Goal: Information Seeking & Learning: Learn about a topic

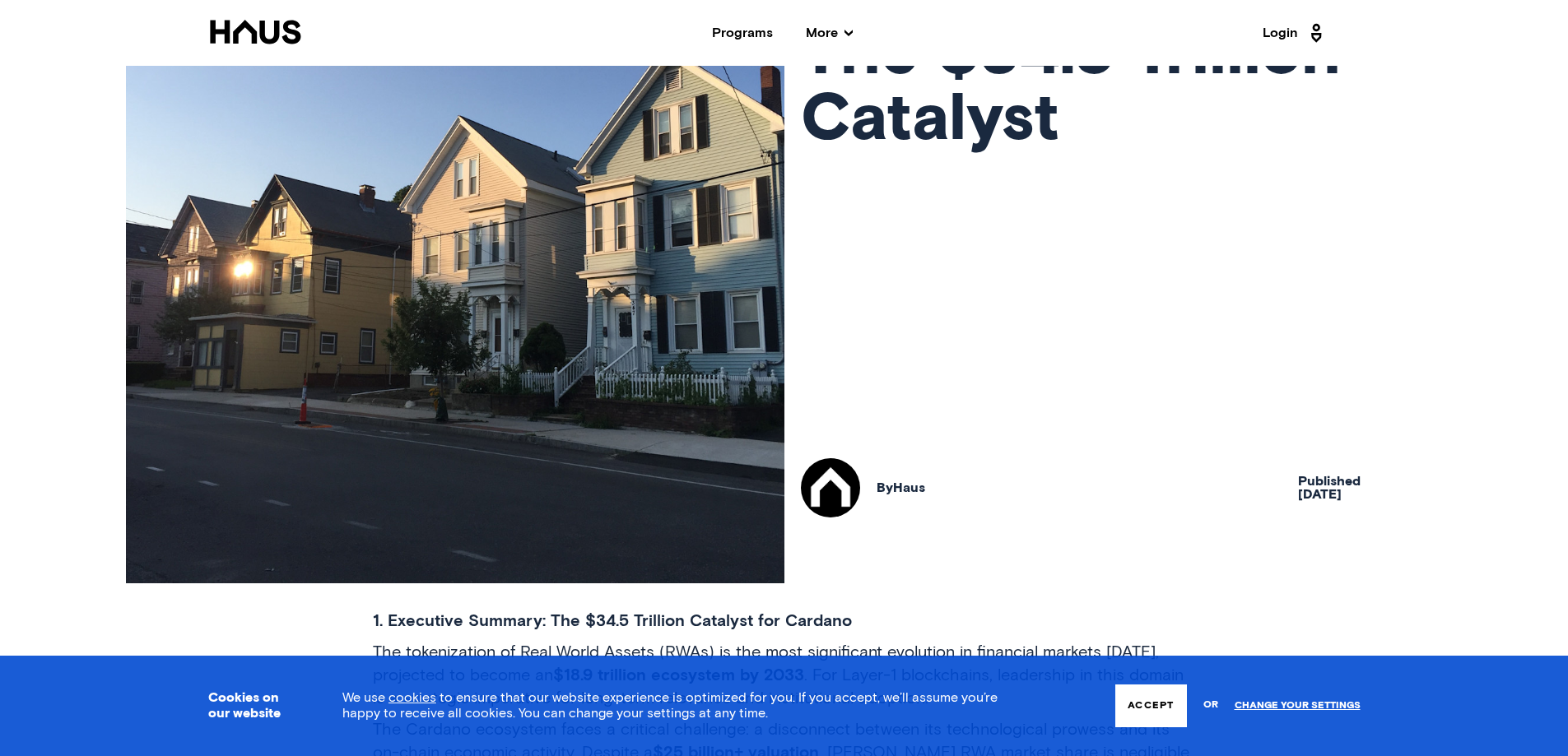
scroll to position [412, 0]
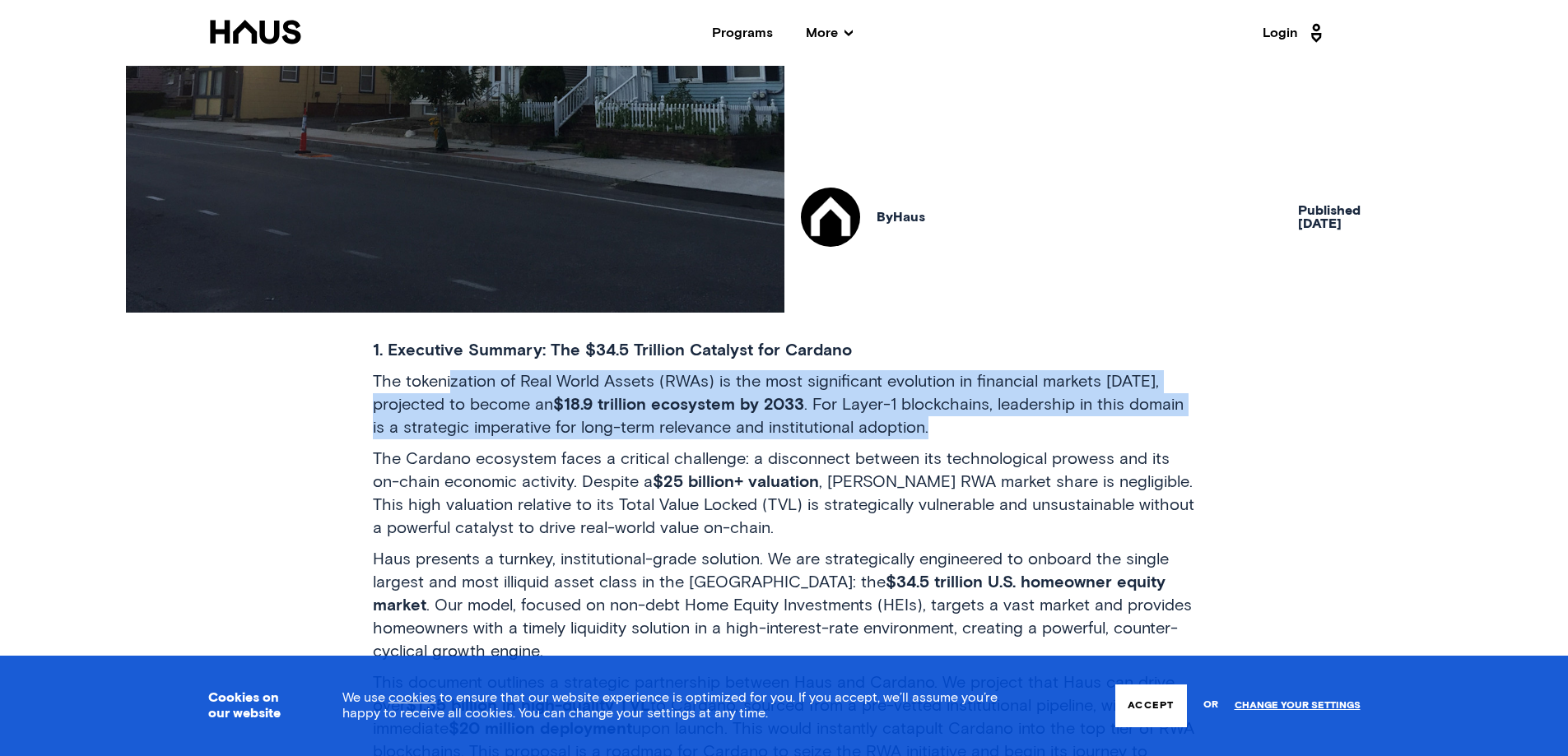
drag, startPoint x: 455, startPoint y: 375, endPoint x: 1024, endPoint y: 438, distance: 572.5
click at [1001, 437] on p "The tokenization of Real World Assets (RWAs) is the most significant evolution …" at bounding box center [785, 405] width 823 height 69
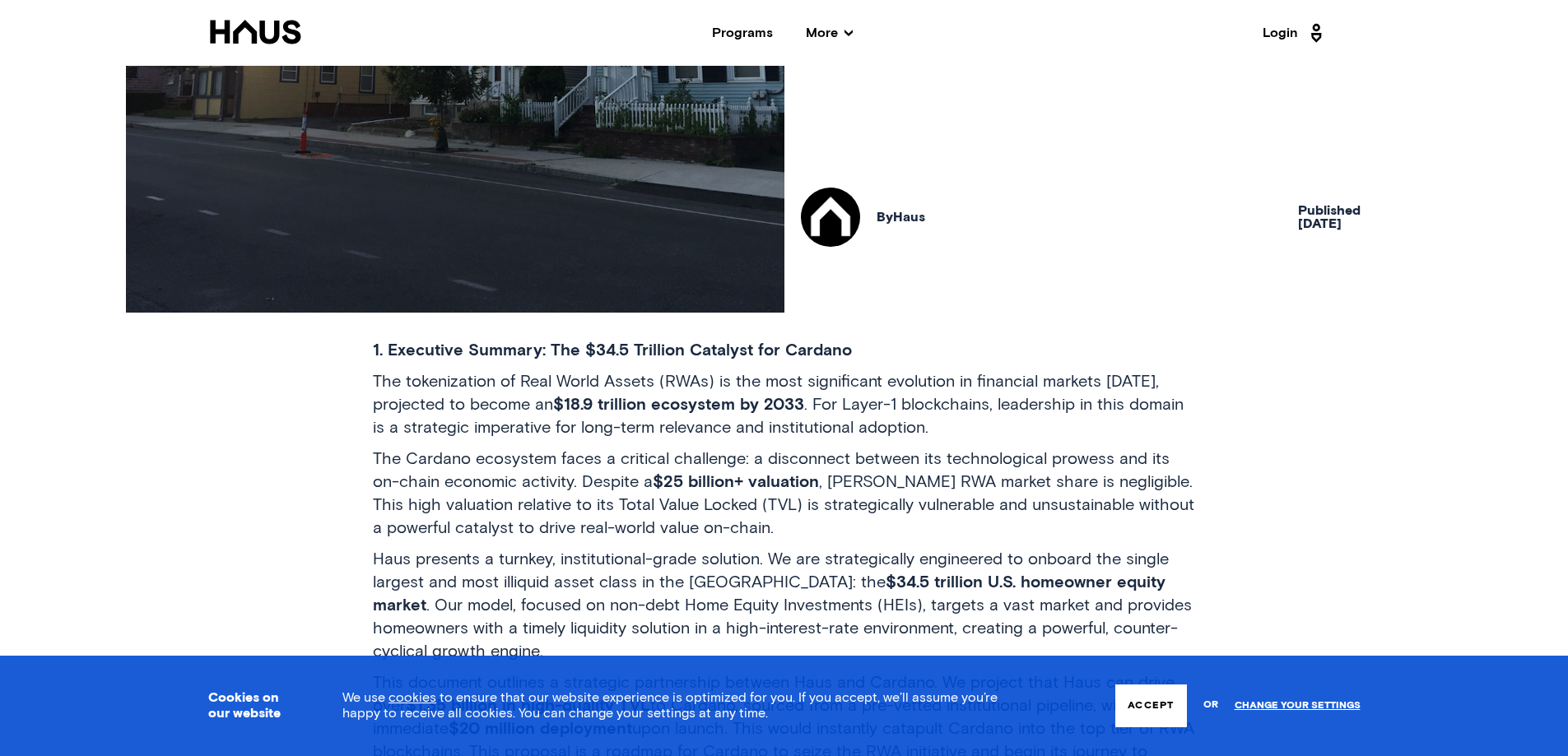
click at [1046, 441] on div "1. Executive Summary: The $34.5 Trillion Catalyst for Cardano The tokenization …" at bounding box center [785, 602] width 823 height 525
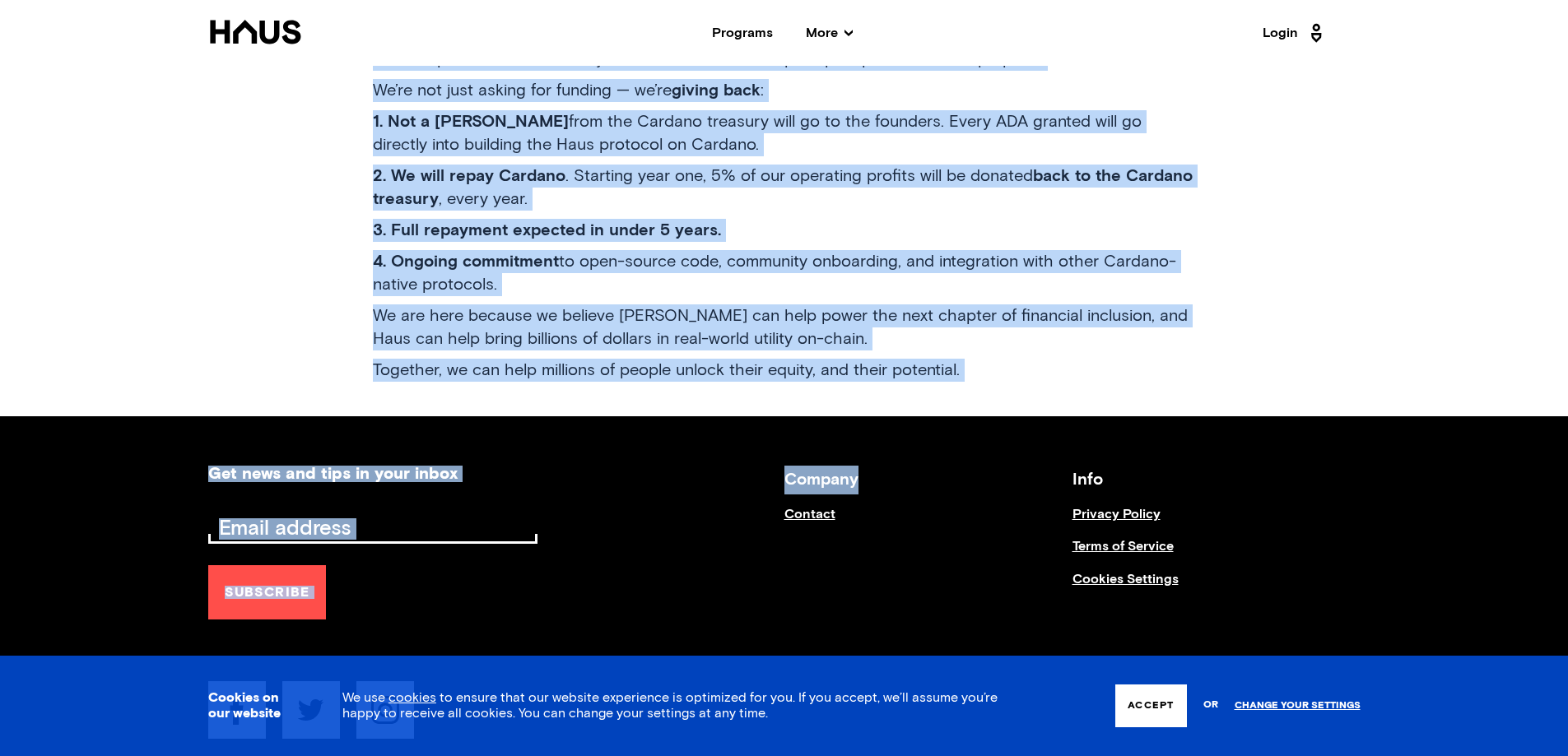
scroll to position [6130, 0]
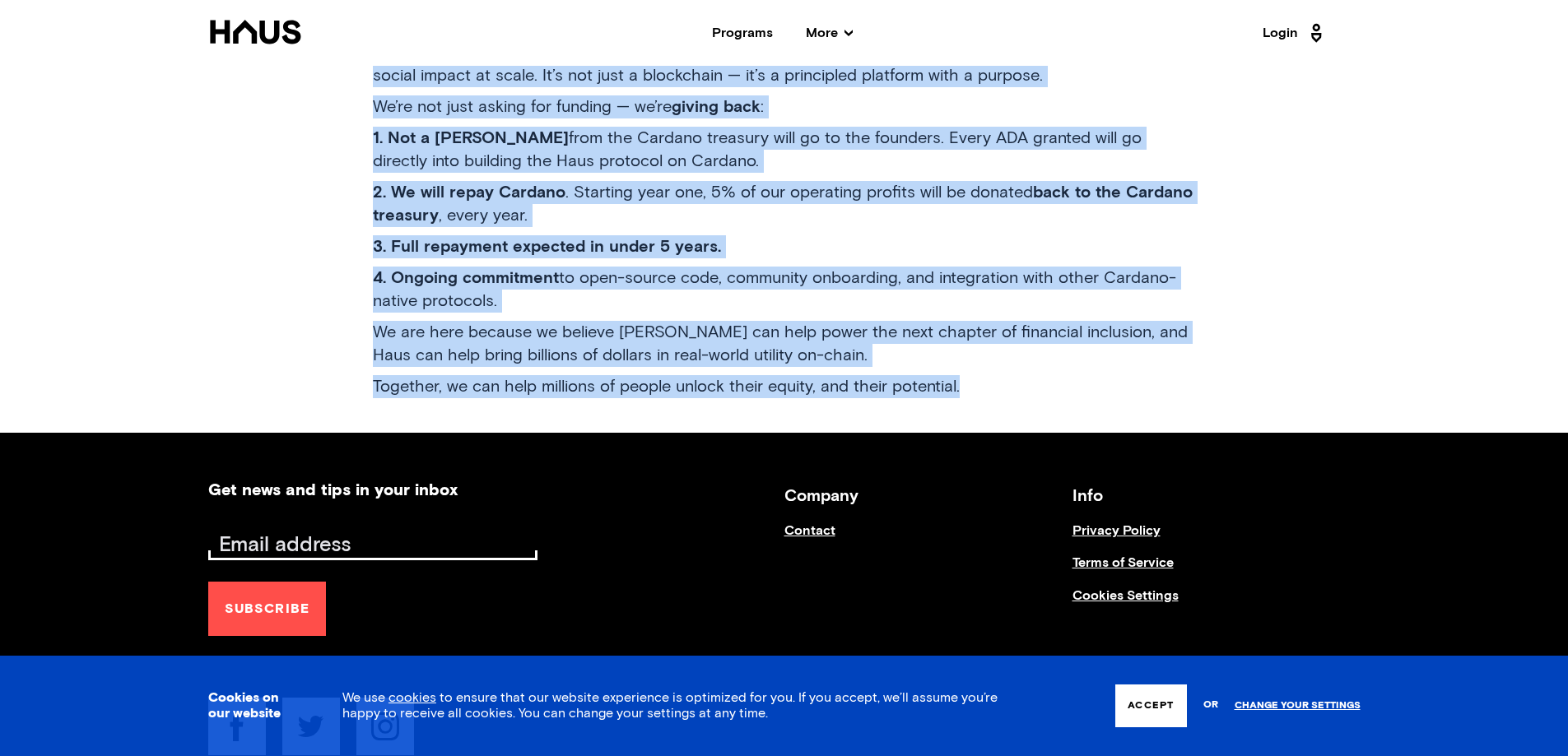
drag, startPoint x: 812, startPoint y: 183, endPoint x: 1186, endPoint y: 378, distance: 421.8
